Goal: Task Accomplishment & Management: Manage account settings

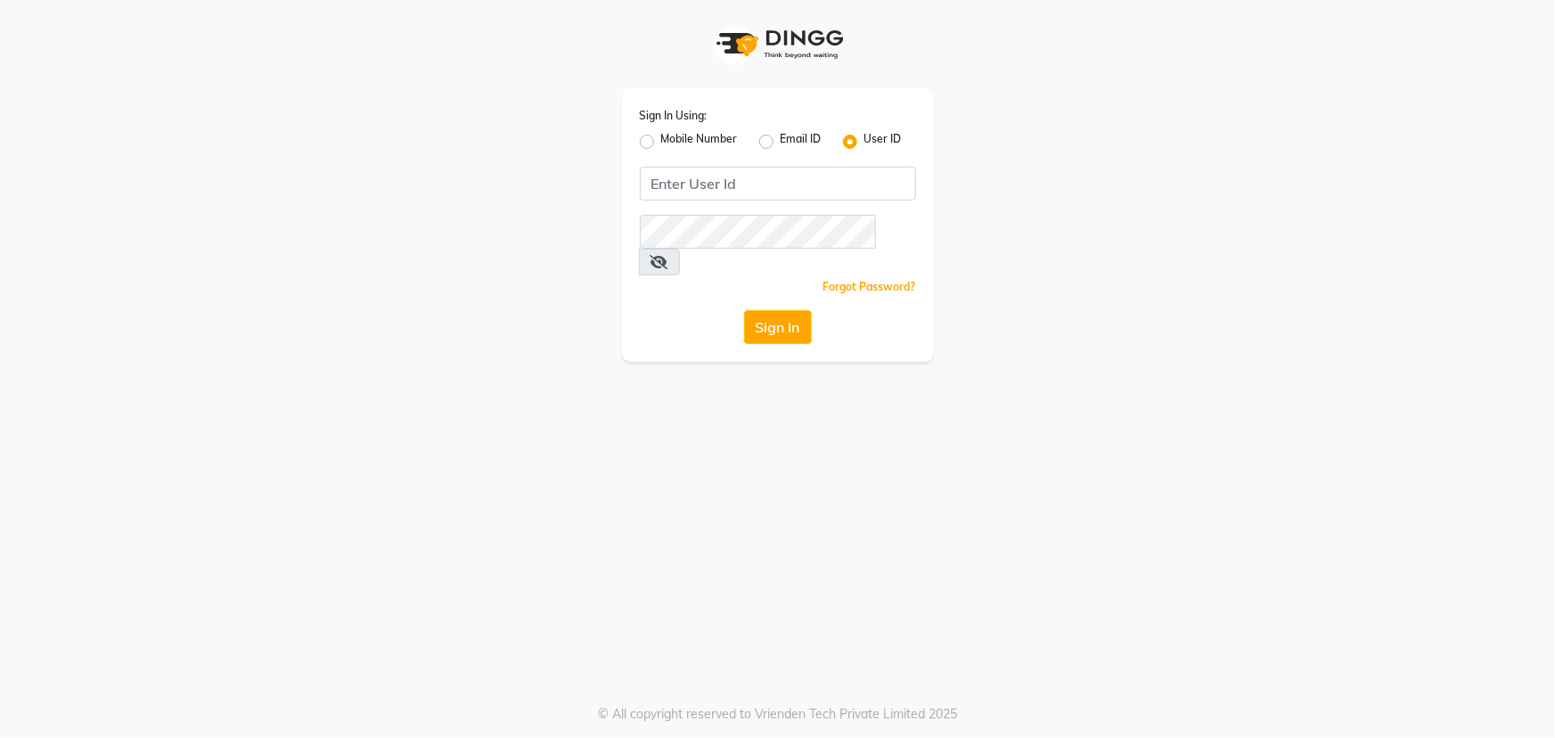
click at [661, 148] on label "Mobile Number" at bounding box center [699, 141] width 77 height 21
click at [661, 143] on input "Mobile Number" at bounding box center [667, 137] width 12 height 12
radio input "true"
radio input "false"
drag, startPoint x: 749, startPoint y: 182, endPoint x: 765, endPoint y: 184, distance: 16.3
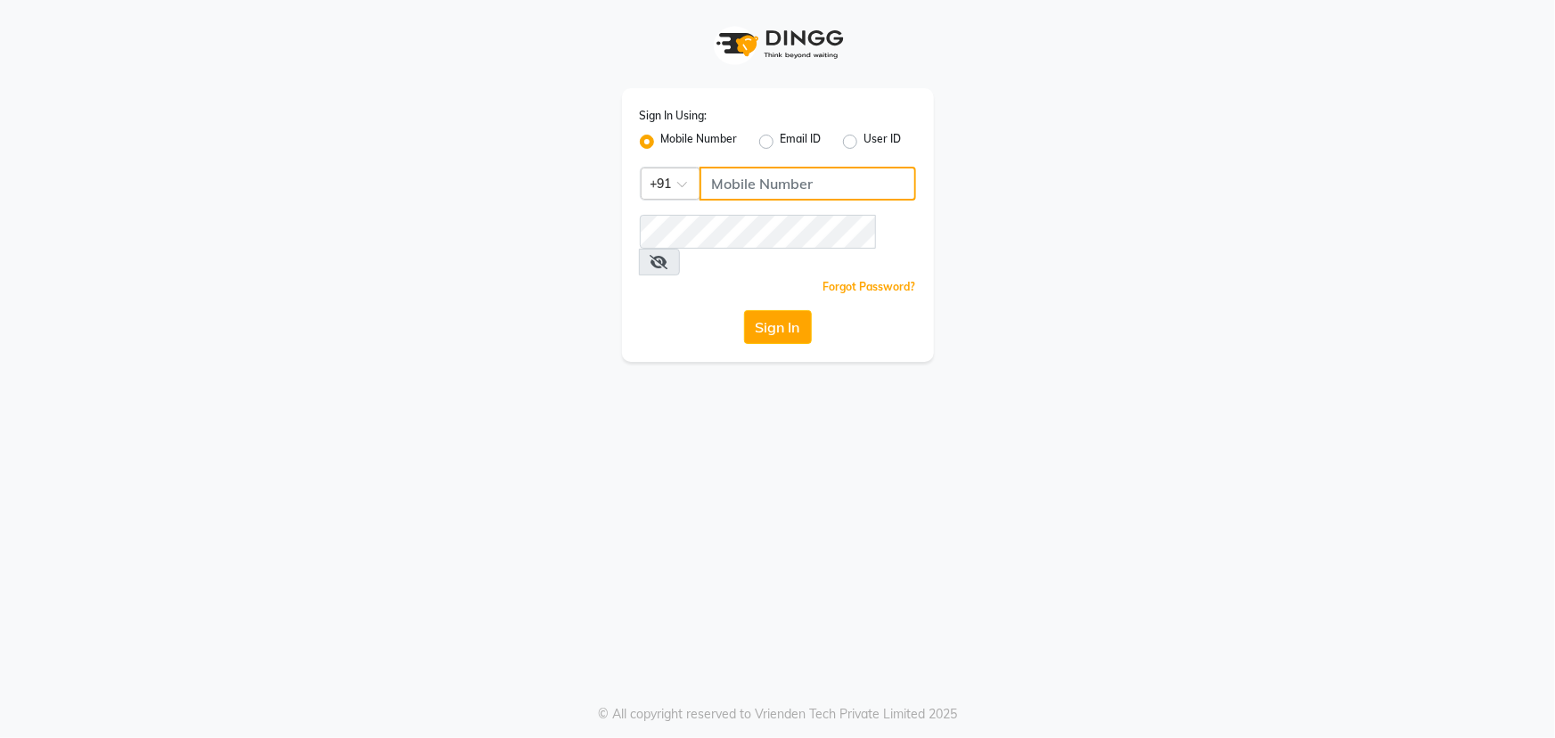
click at [749, 182] on input "Username" at bounding box center [808, 184] width 217 height 34
type input "7032263791"
click at [680, 249] on span at bounding box center [659, 262] width 41 height 27
click at [668, 255] on icon at bounding box center [660, 262] width 18 height 14
click at [768, 310] on button "Sign In" at bounding box center [778, 327] width 68 height 34
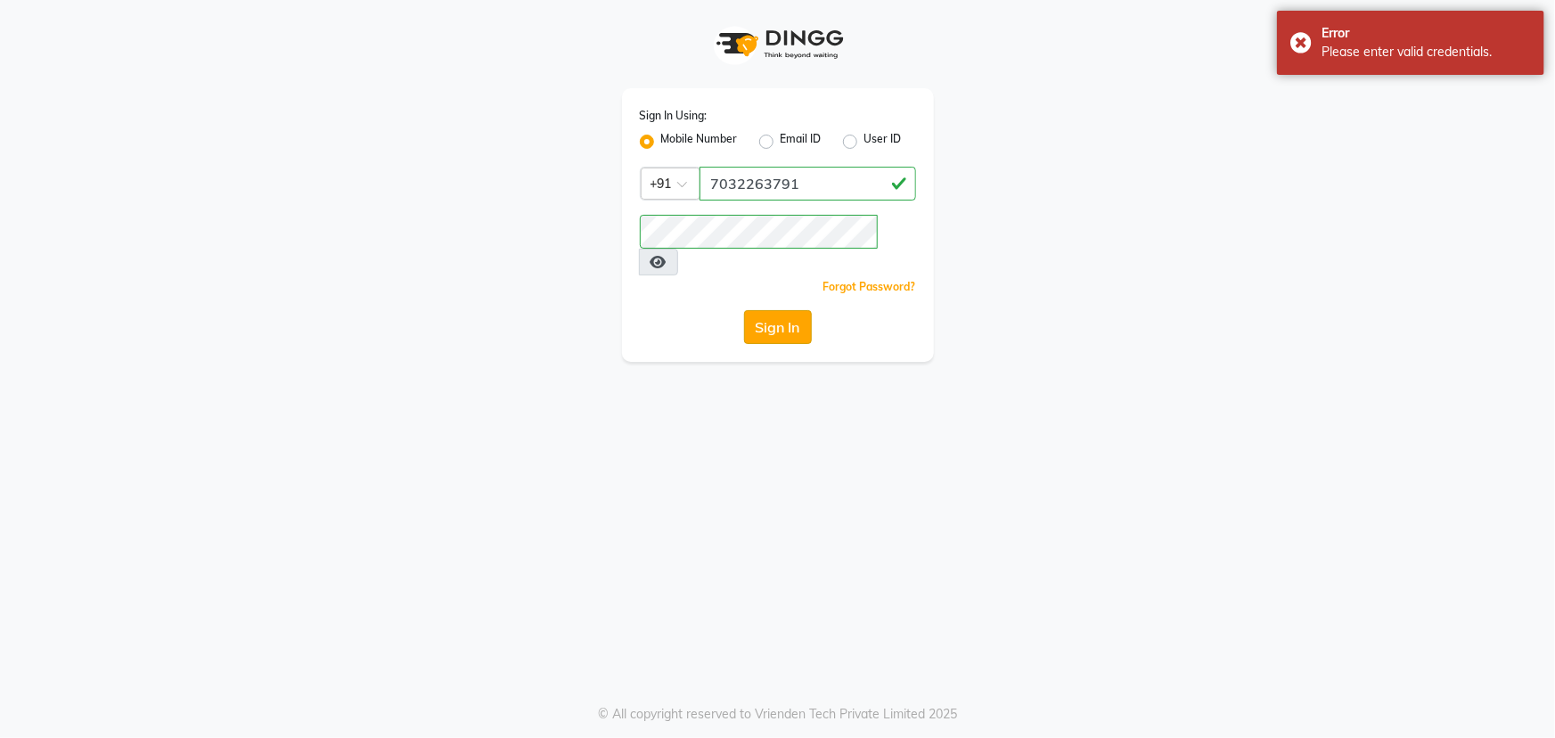
click at [798, 310] on button "Sign In" at bounding box center [778, 327] width 68 height 34
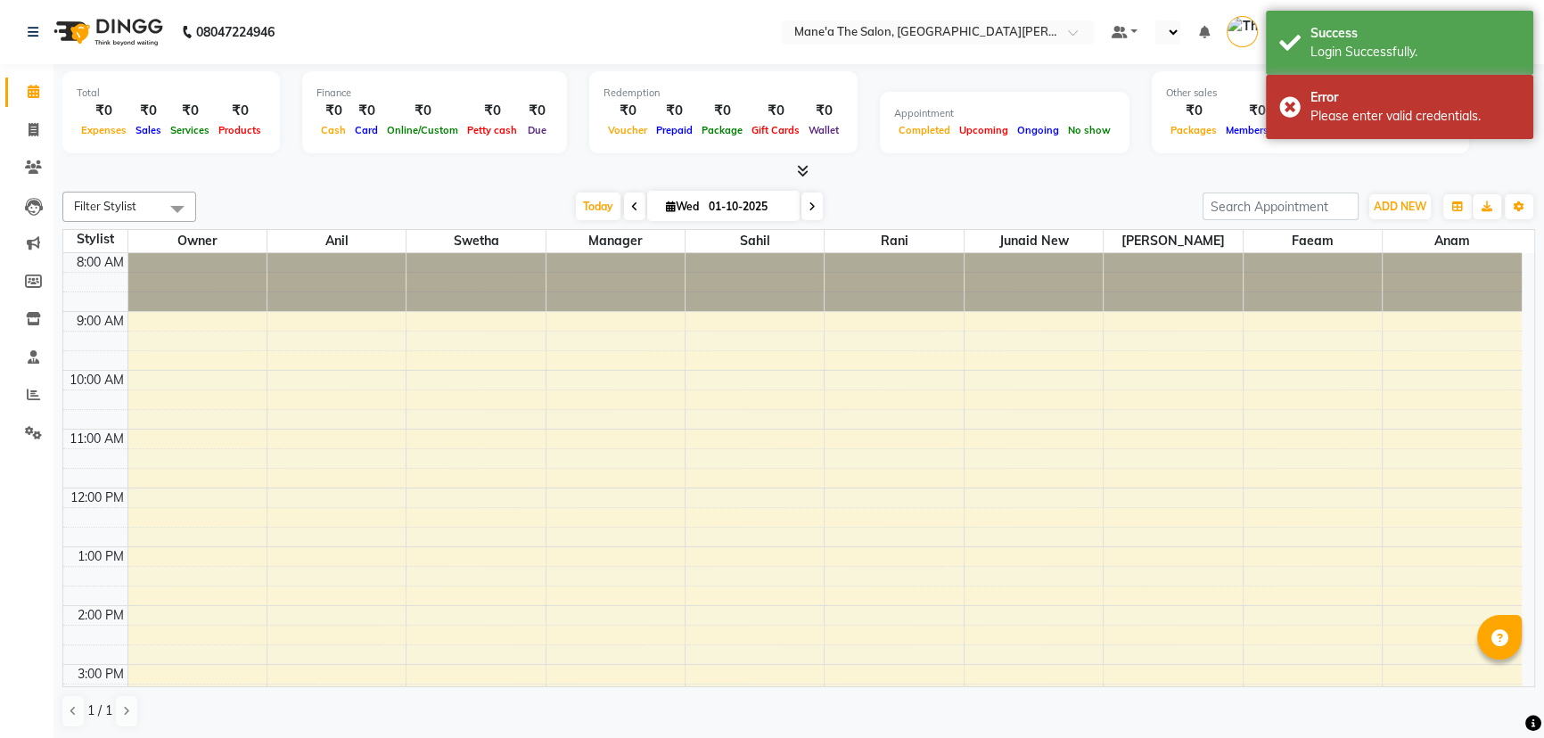
select select "en"
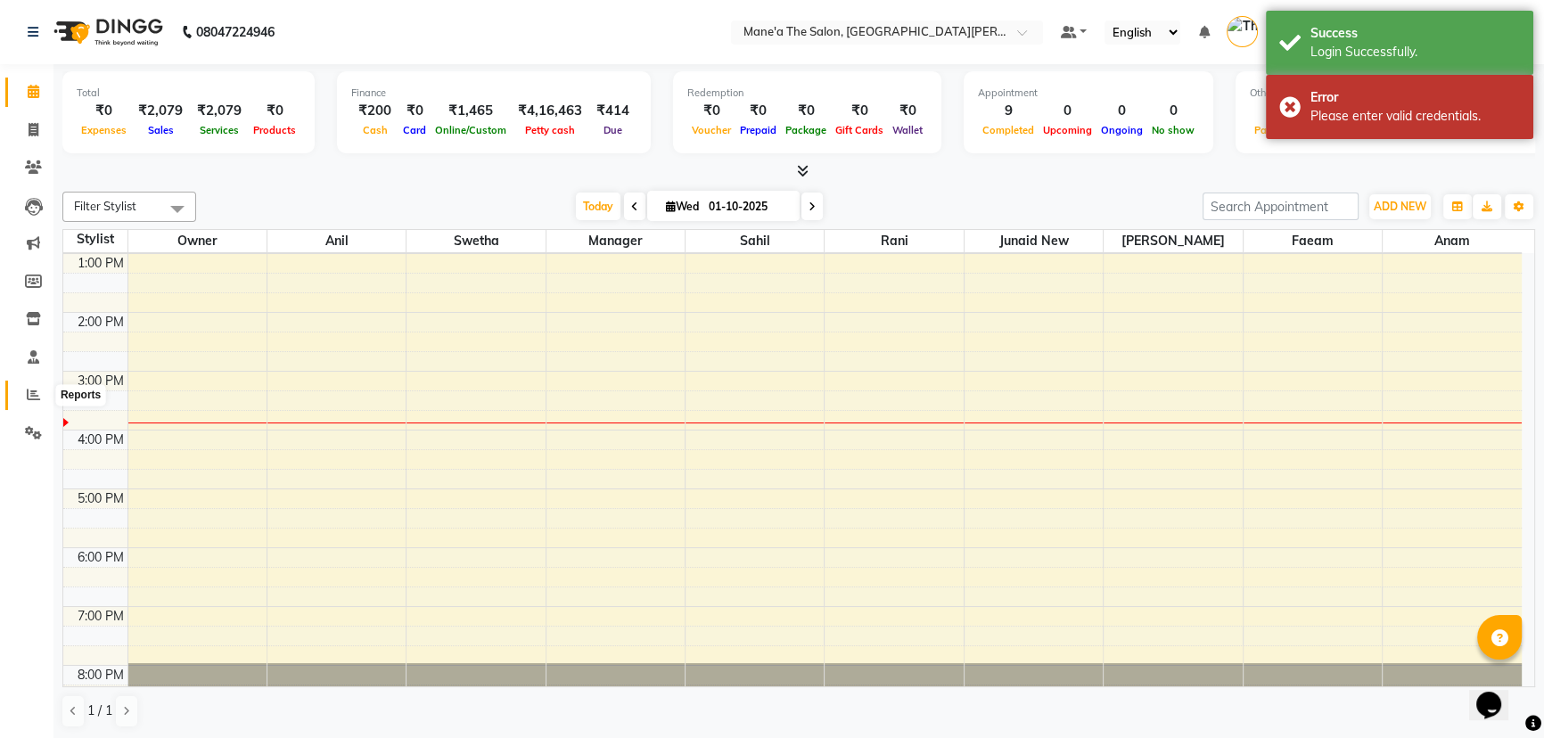
click at [28, 392] on icon at bounding box center [33, 394] width 13 height 13
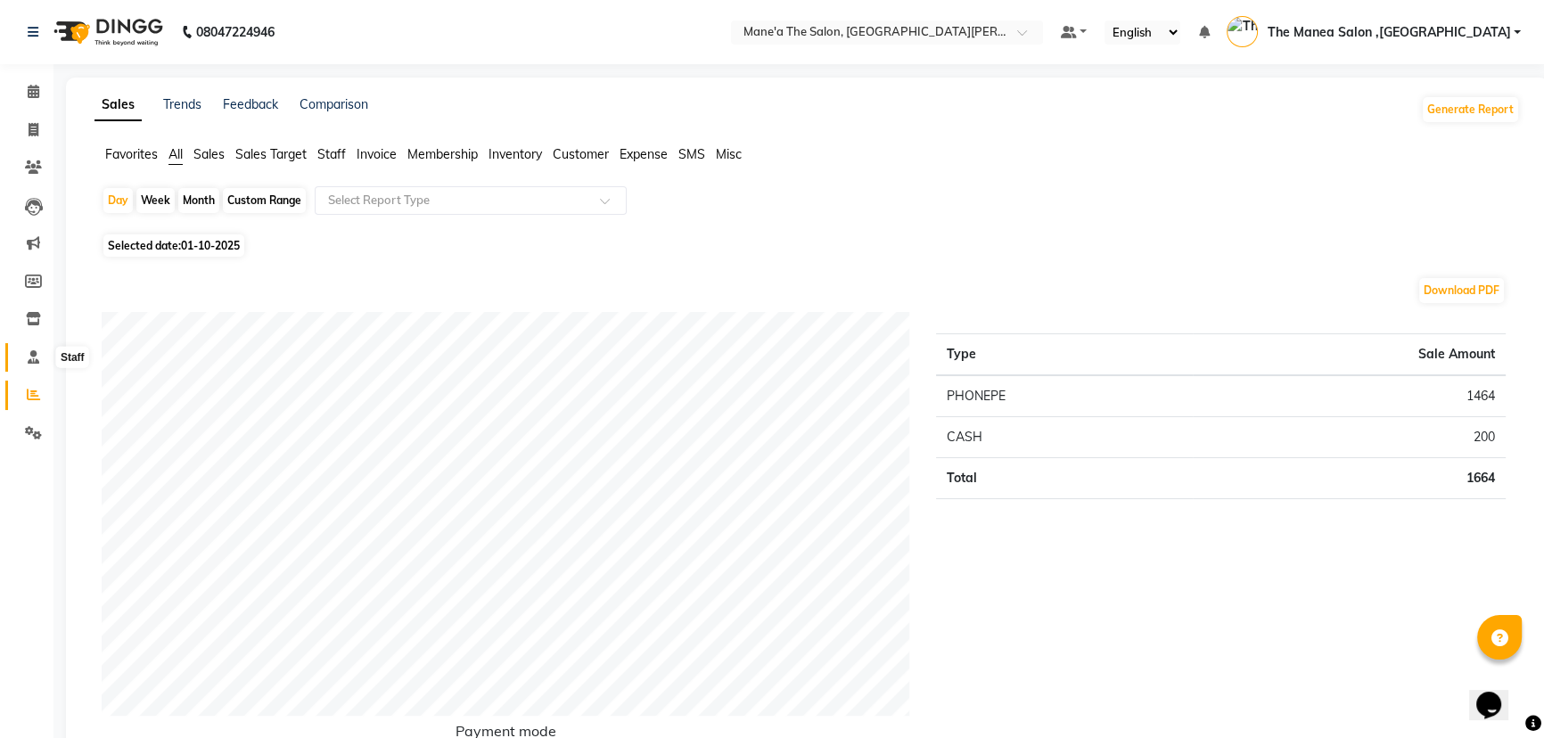
click at [37, 359] on icon at bounding box center [34, 356] width 12 height 13
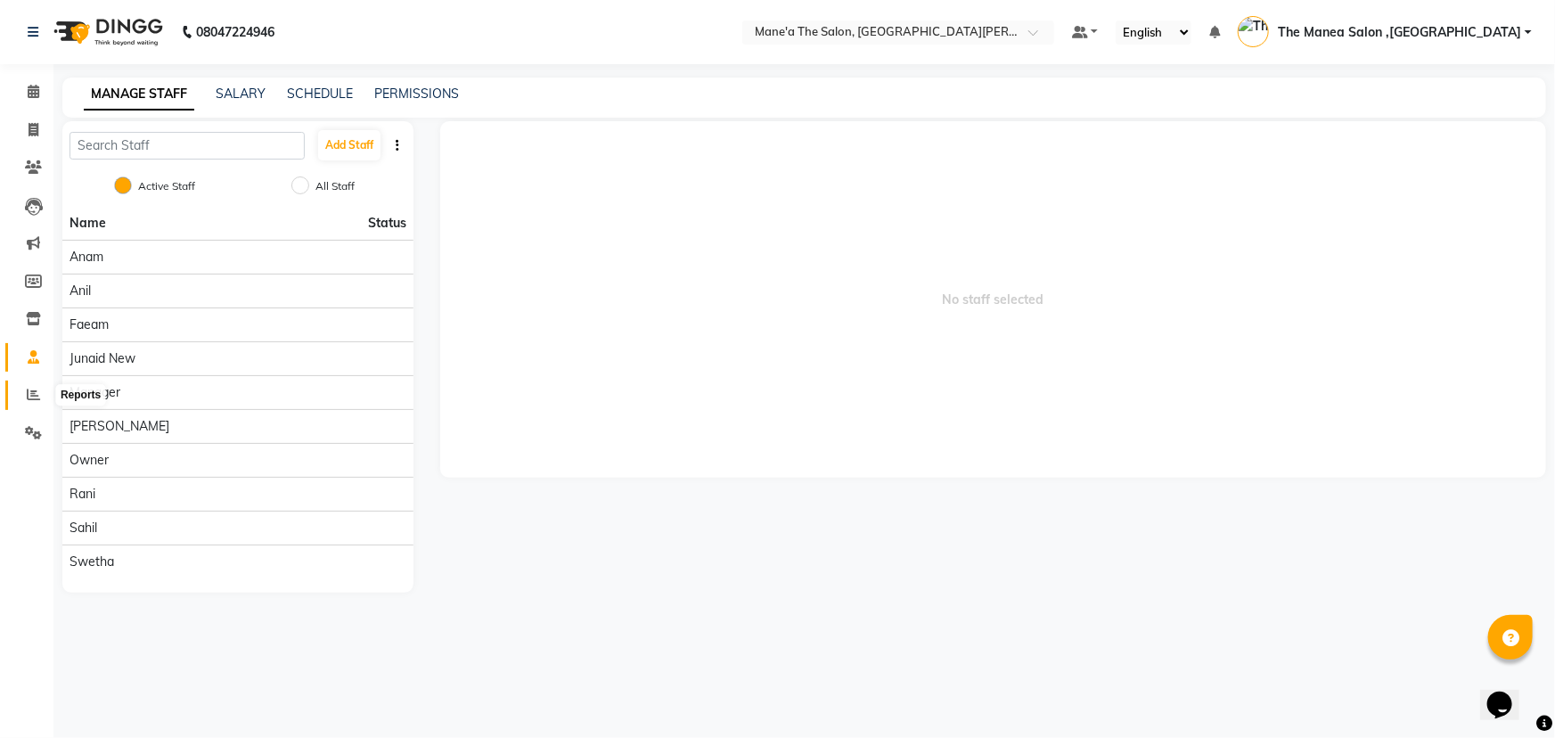
click at [33, 394] on icon at bounding box center [33, 394] width 13 height 13
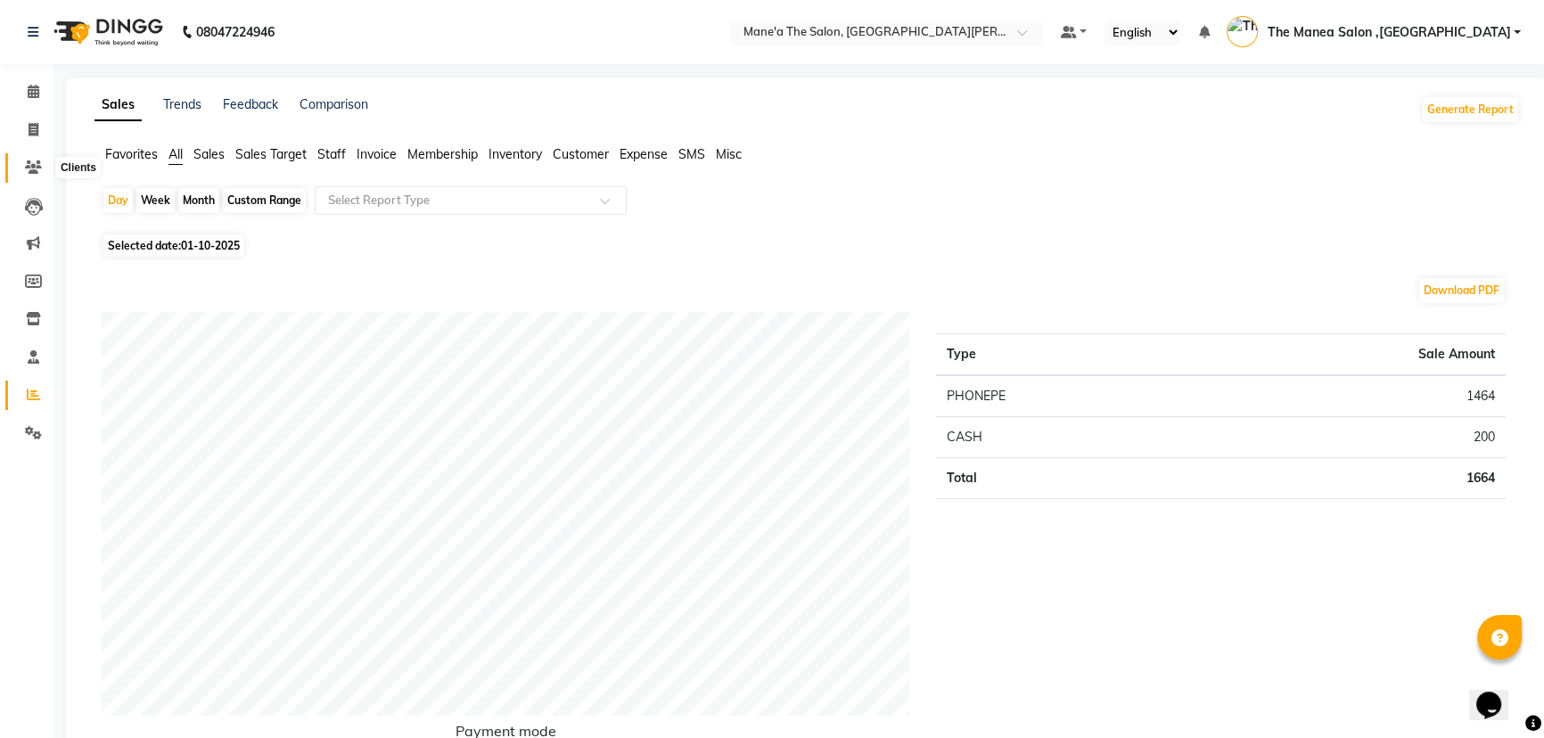
click at [39, 168] on icon at bounding box center [33, 166] width 17 height 13
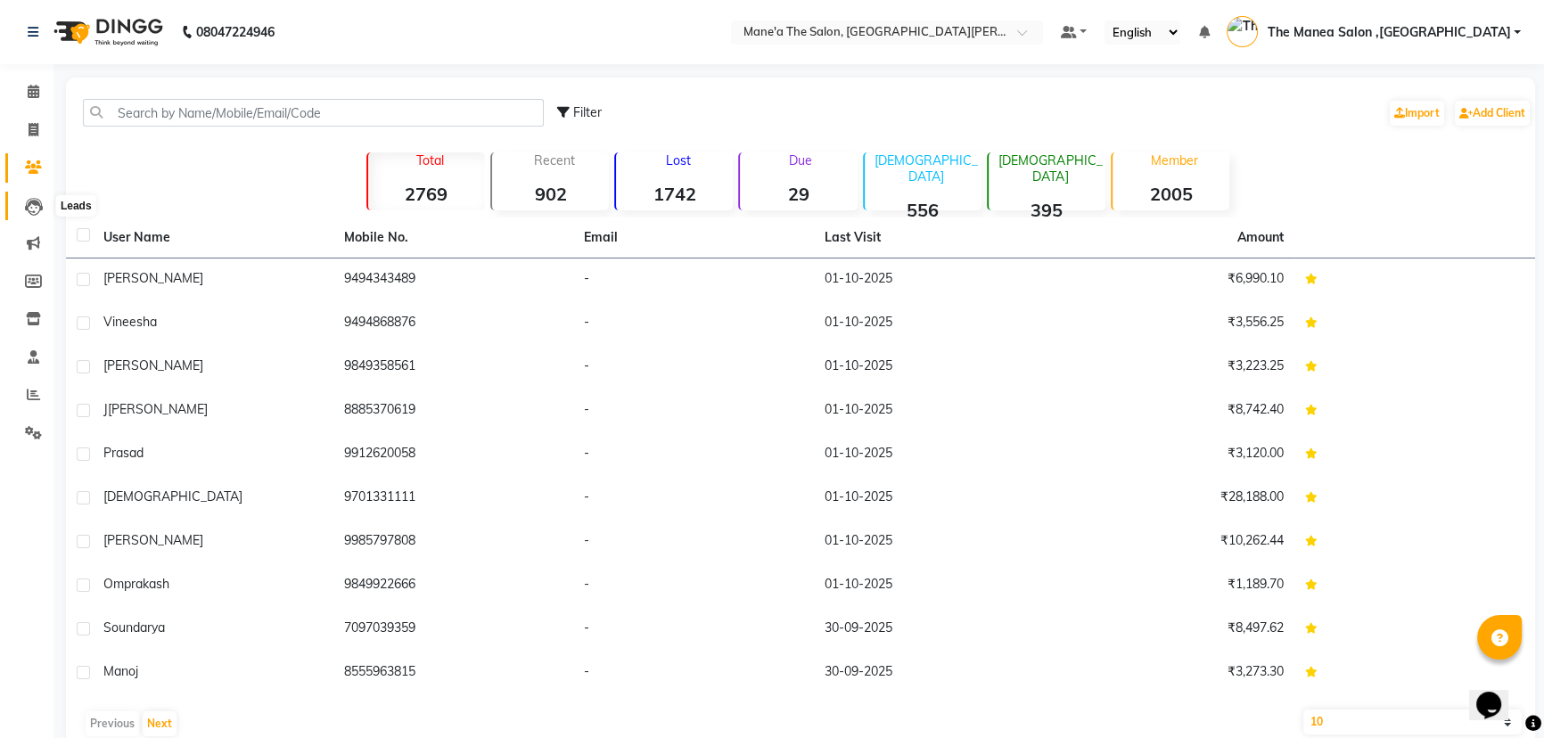
click at [41, 213] on icon at bounding box center [34, 207] width 18 height 18
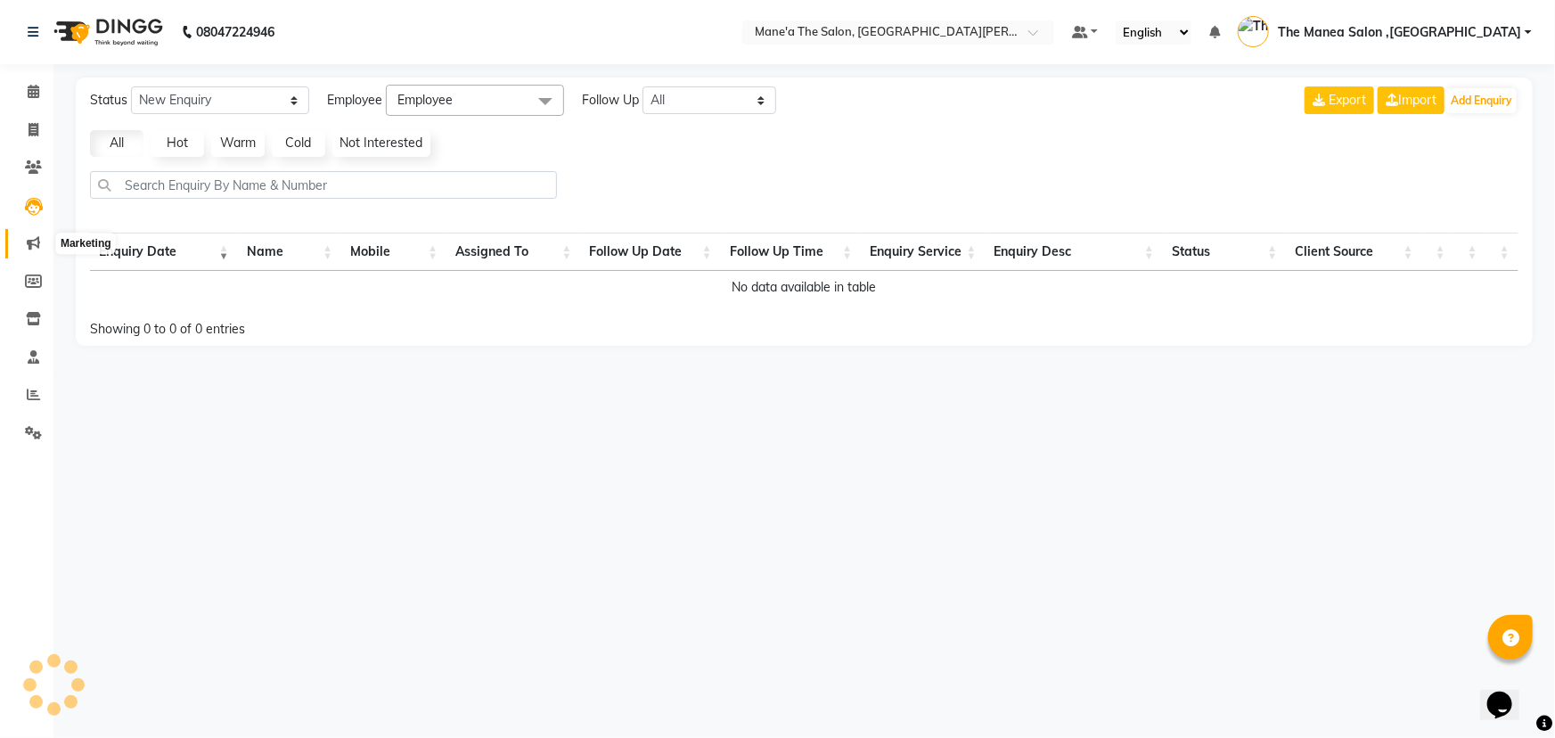
click at [28, 250] on span at bounding box center [33, 243] width 31 height 20
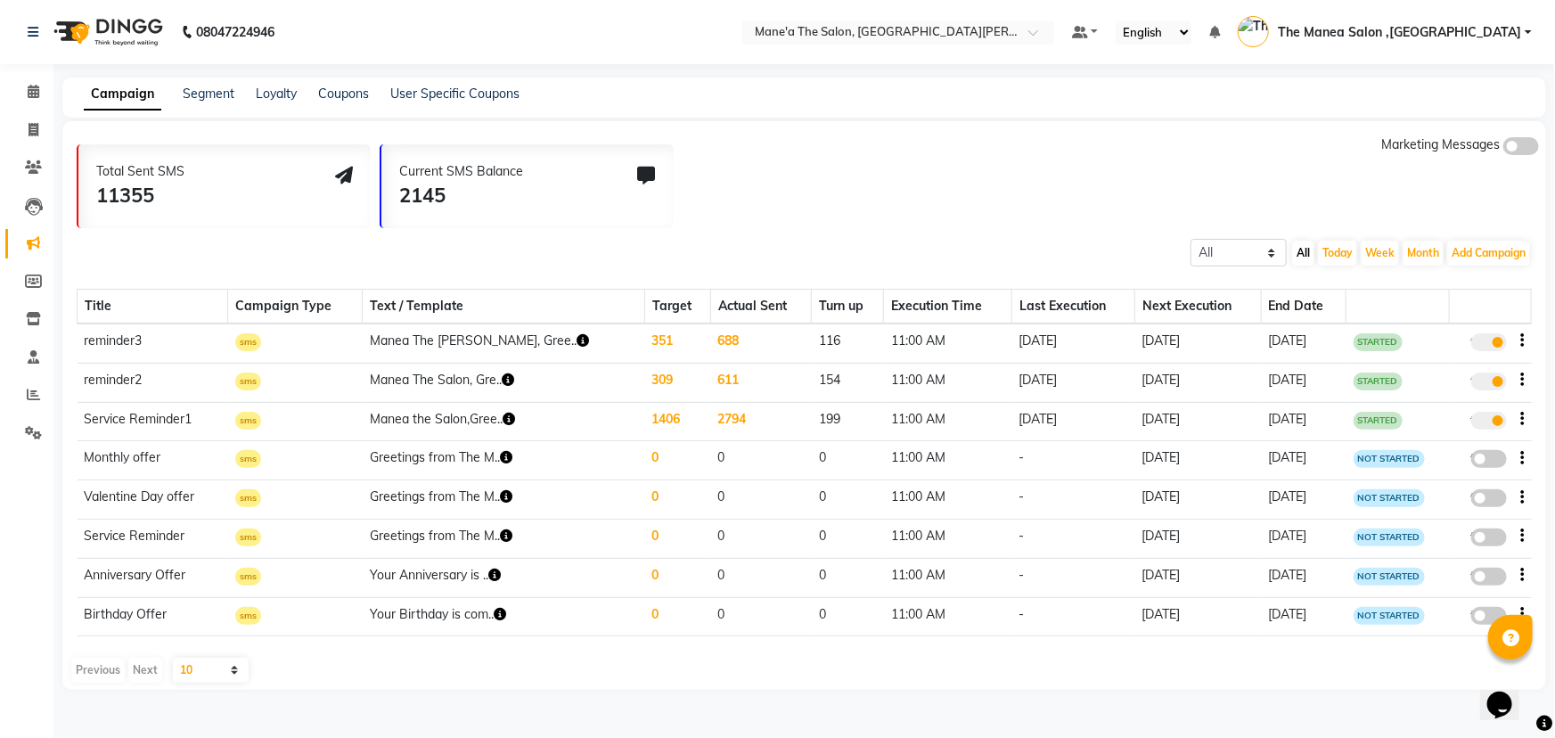
click at [1486, 346] on span at bounding box center [1489, 342] width 36 height 18
click at [1491, 345] on input "true" at bounding box center [1491, 345] width 0 height 0
click at [1488, 375] on span at bounding box center [1489, 382] width 36 height 18
click at [1491, 384] on input "true" at bounding box center [1491, 384] width 0 height 0
click at [1488, 417] on span at bounding box center [1489, 421] width 36 height 18
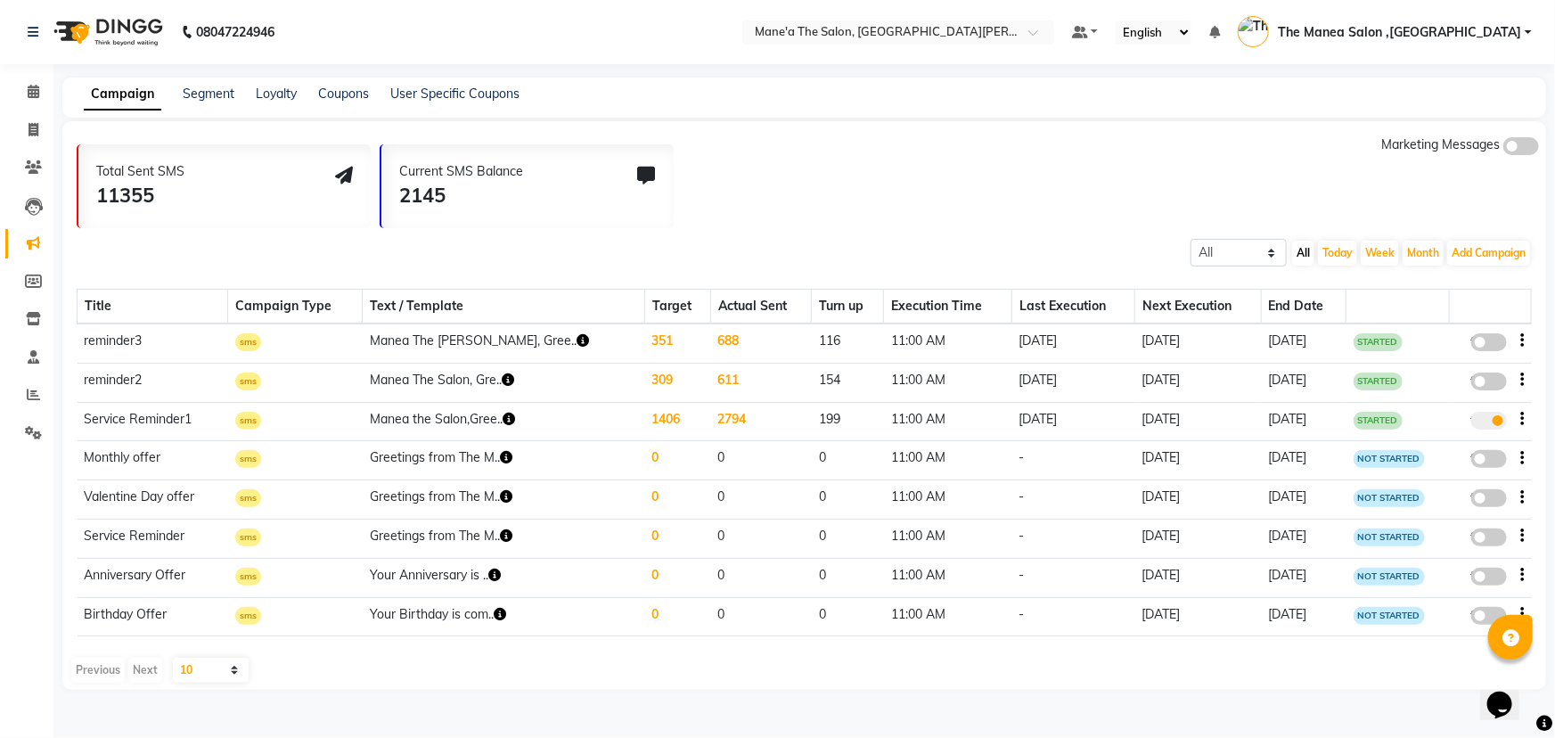
click at [1491, 423] on input "true" at bounding box center [1491, 423] width 0 height 0
click at [209, 89] on link "Segment" at bounding box center [209, 94] width 52 height 16
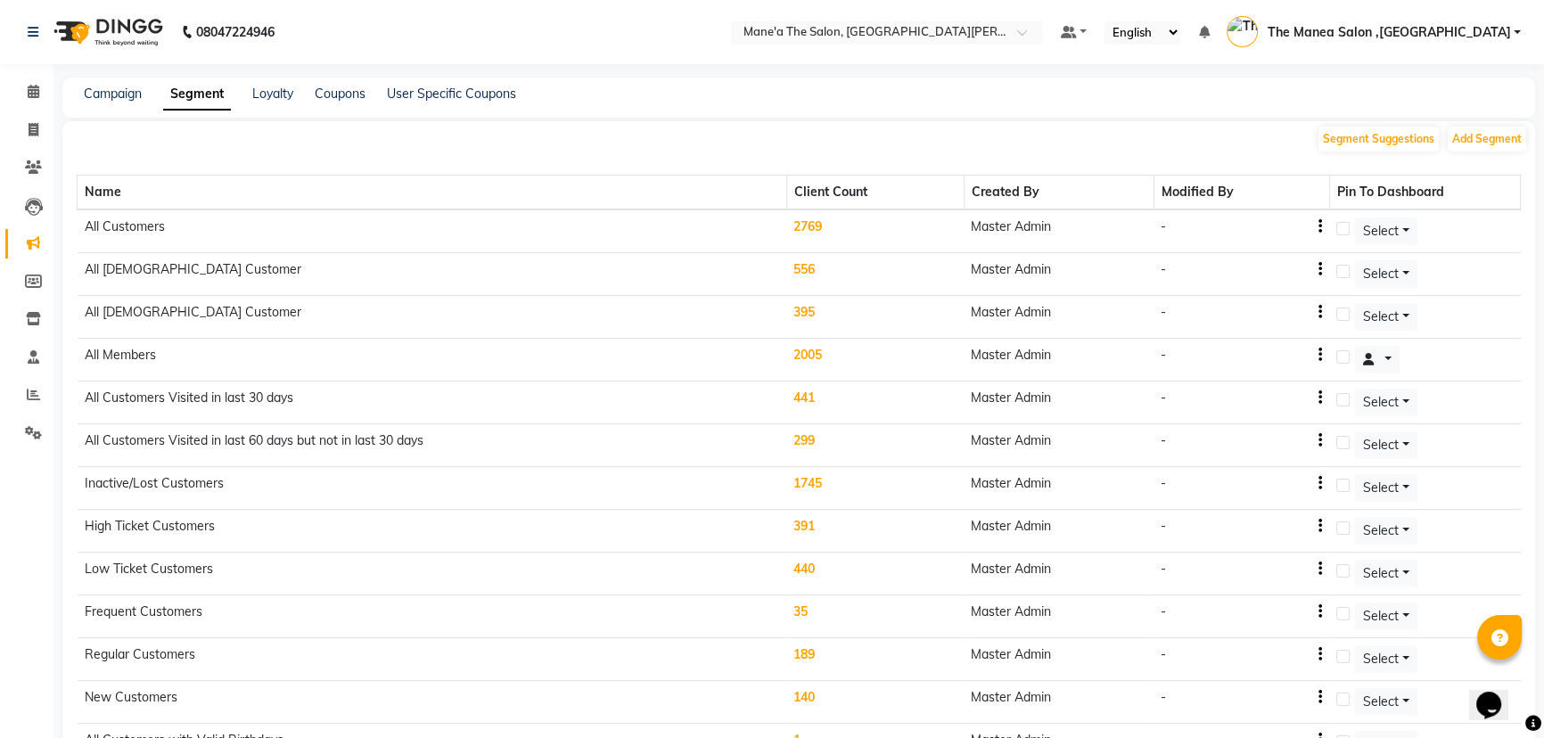
click at [1344, 229] on label at bounding box center [1342, 228] width 13 height 13
click at [1344, 229] on input "checkbox" at bounding box center [1342, 230] width 12 height 12
checkbox input "true"
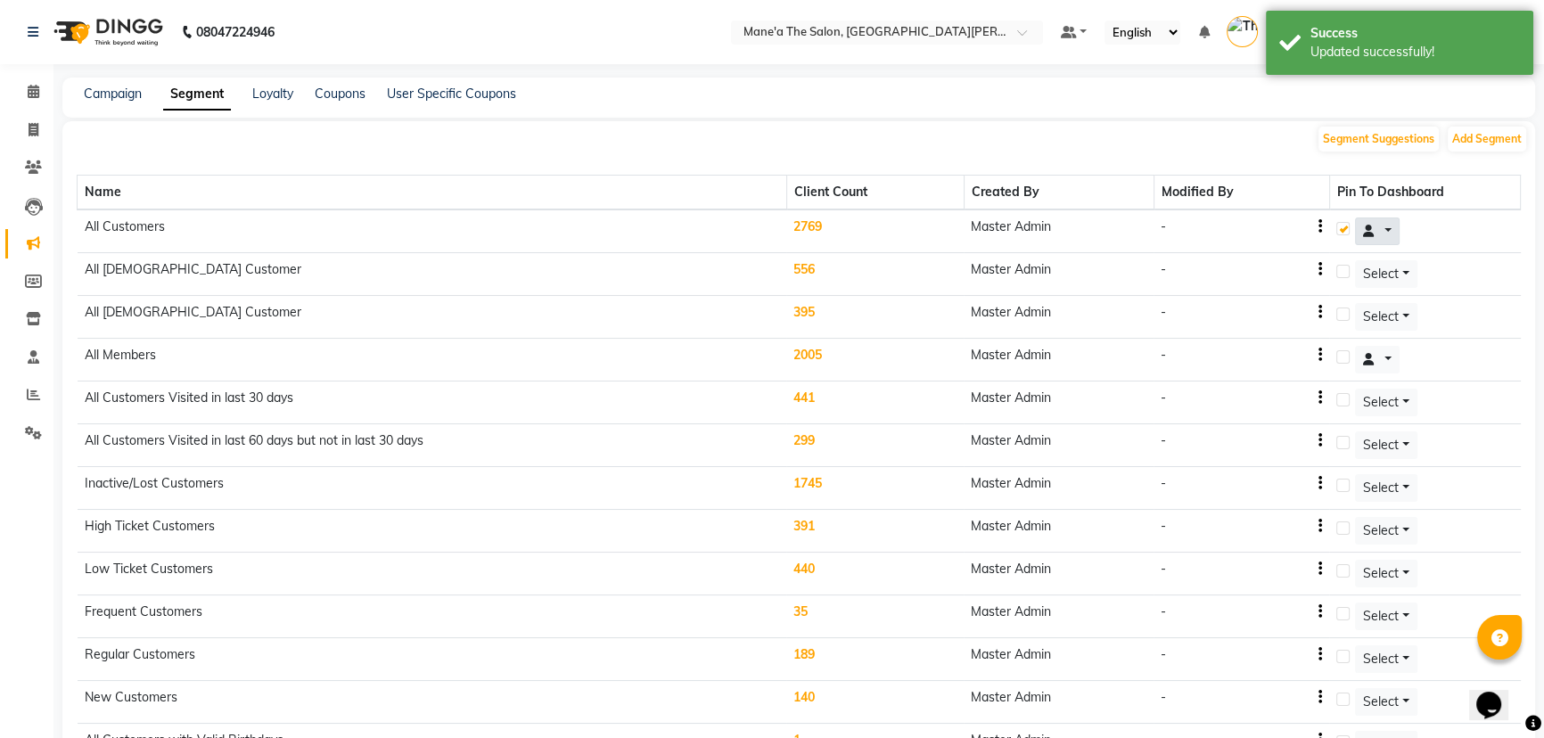
click at [1390, 233] on button at bounding box center [1377, 231] width 45 height 28
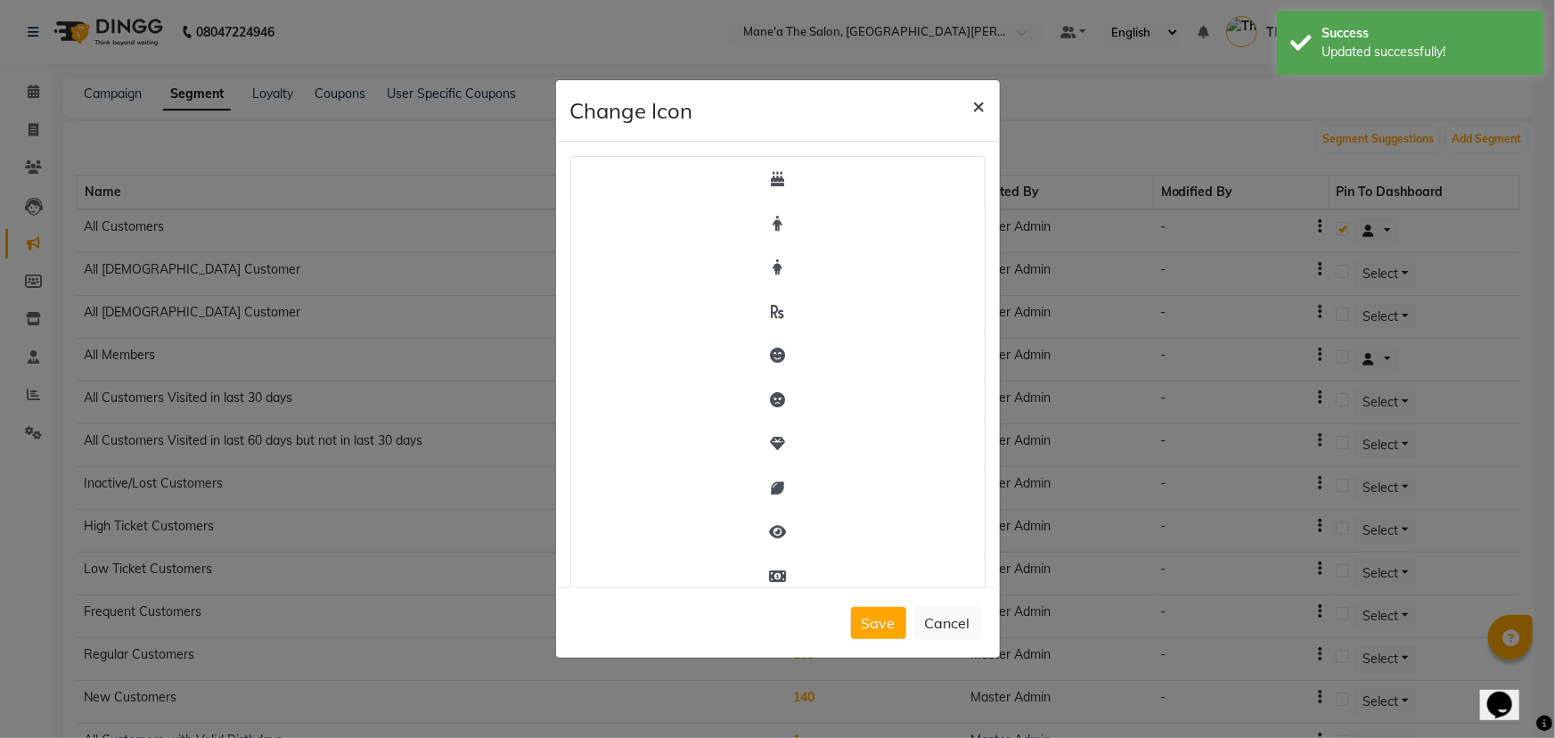
click at [989, 107] on button "×" at bounding box center [979, 105] width 41 height 50
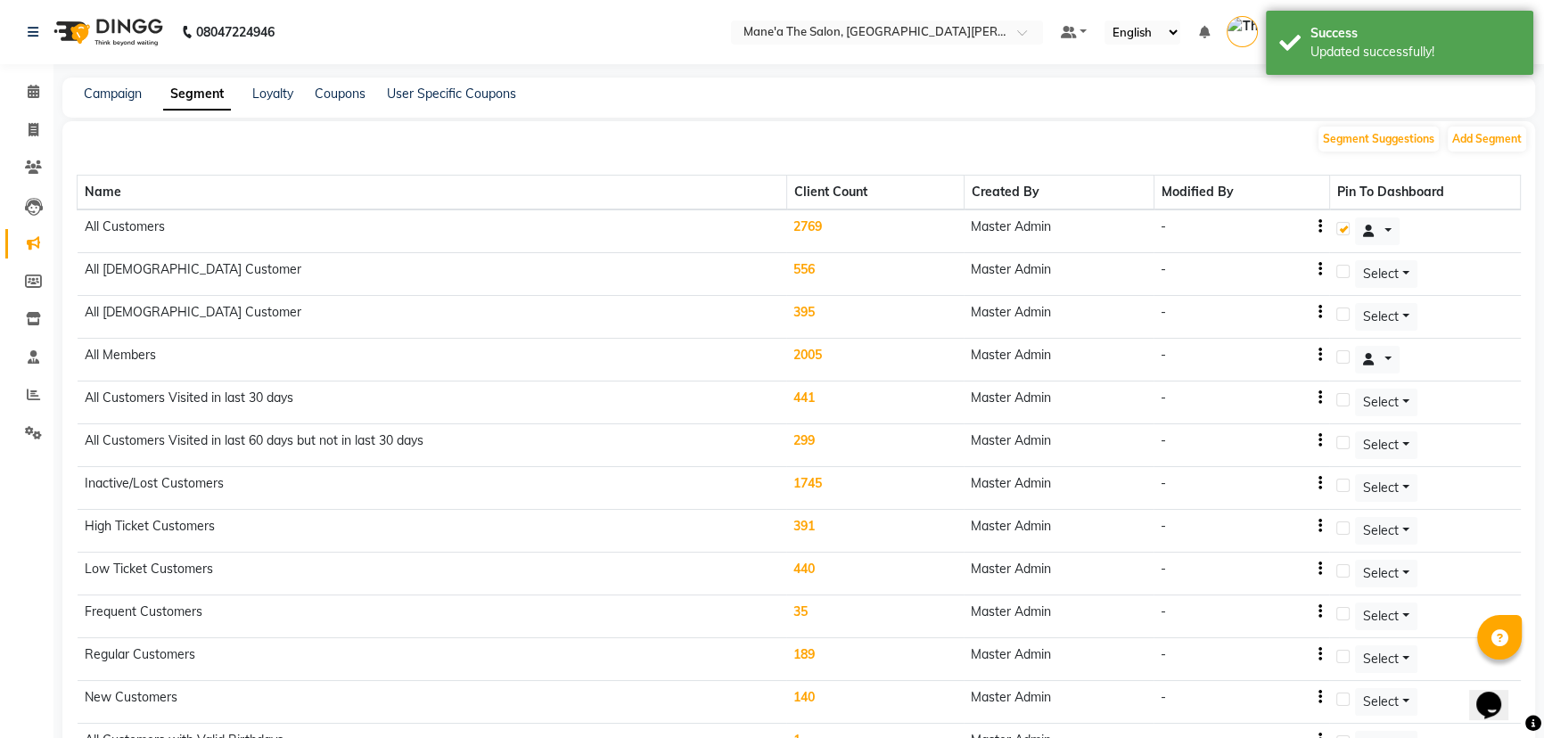
click at [818, 226] on td "2769" at bounding box center [874, 231] width 177 height 44
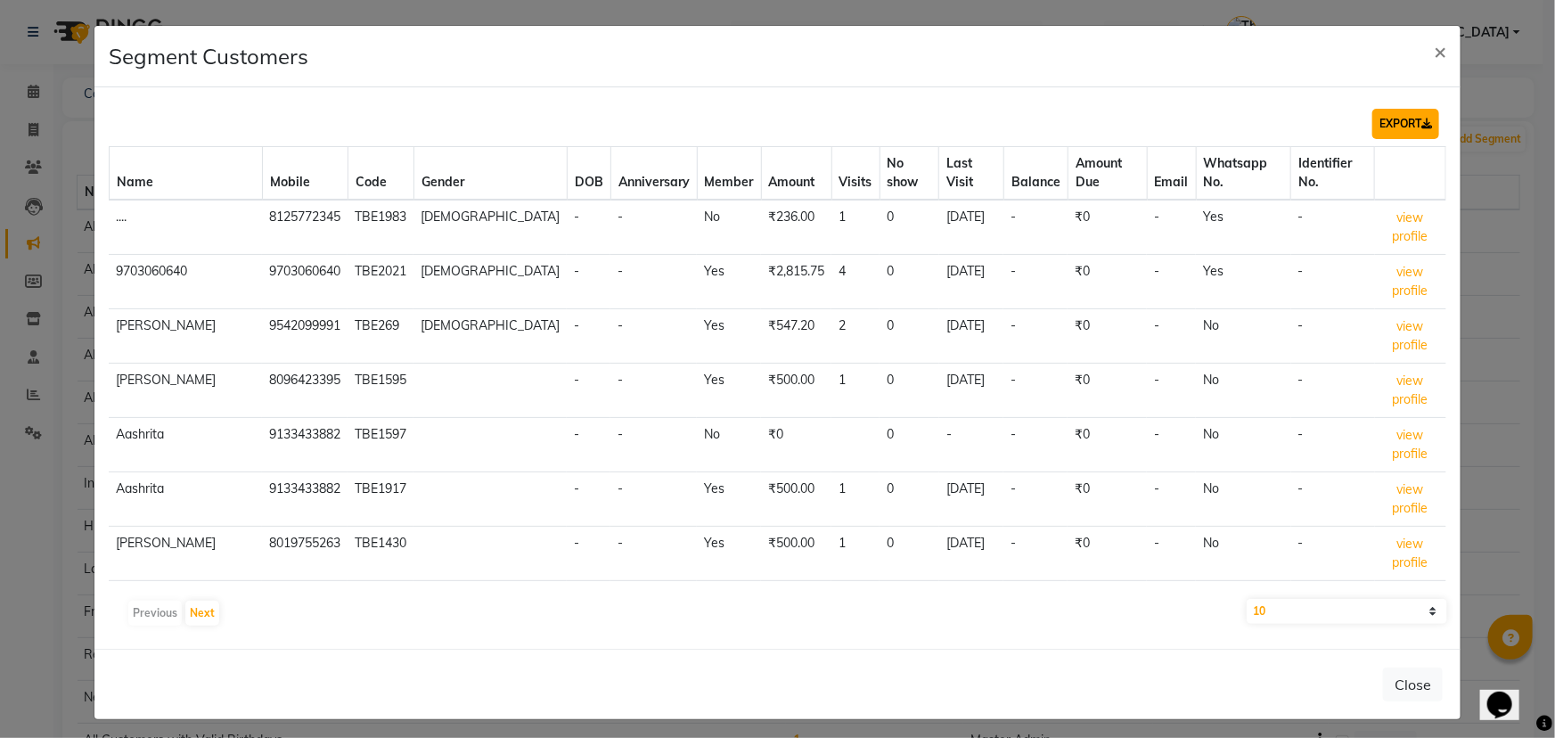
click at [1428, 139] on button "EXPORT" at bounding box center [1405, 124] width 67 height 30
click at [1444, 64] on span "×" at bounding box center [1440, 50] width 12 height 27
